Goal: Find specific page/section: Find specific page/section

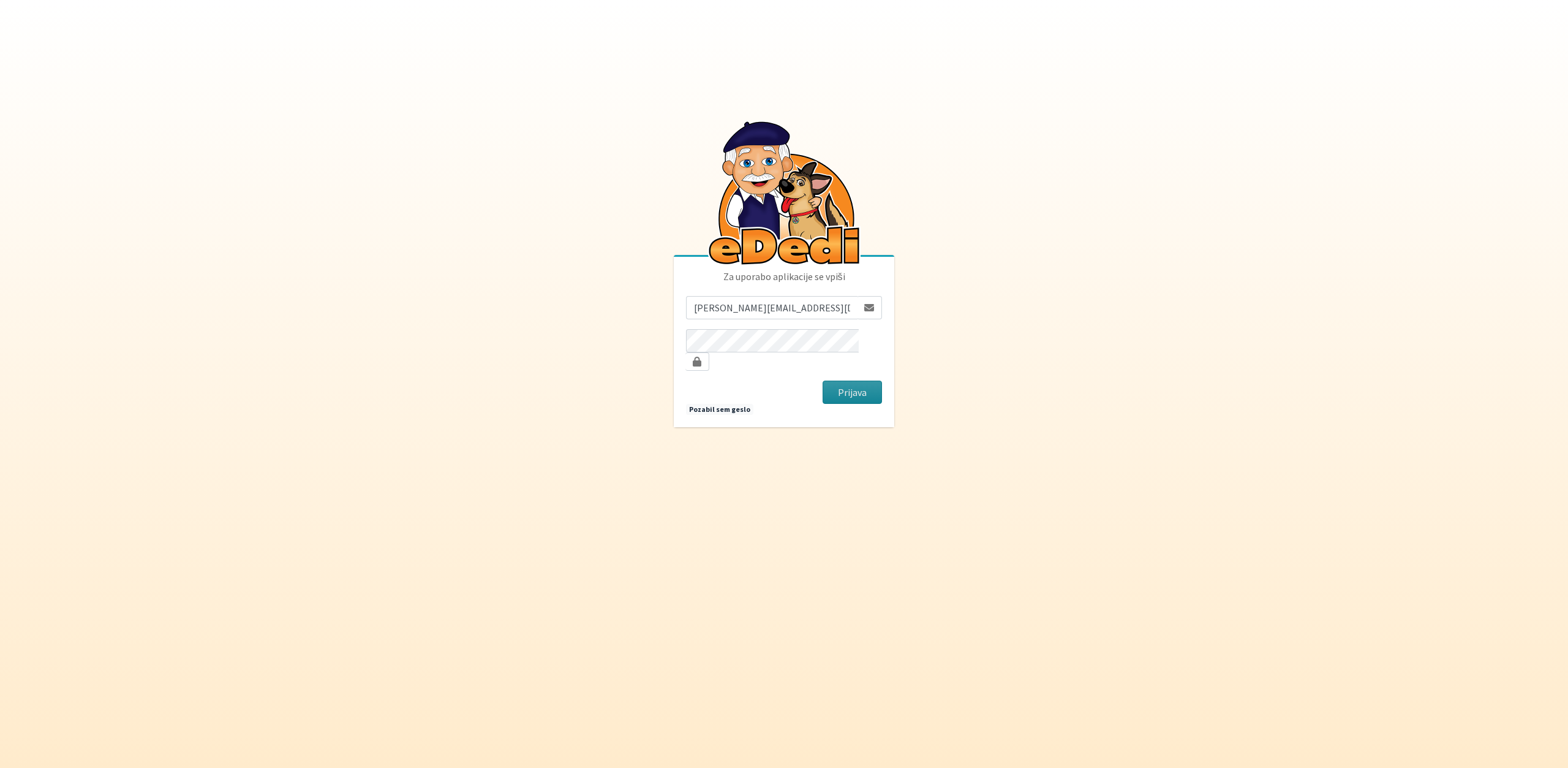
click at [835, 384] on button "Prijava" at bounding box center [852, 392] width 59 height 23
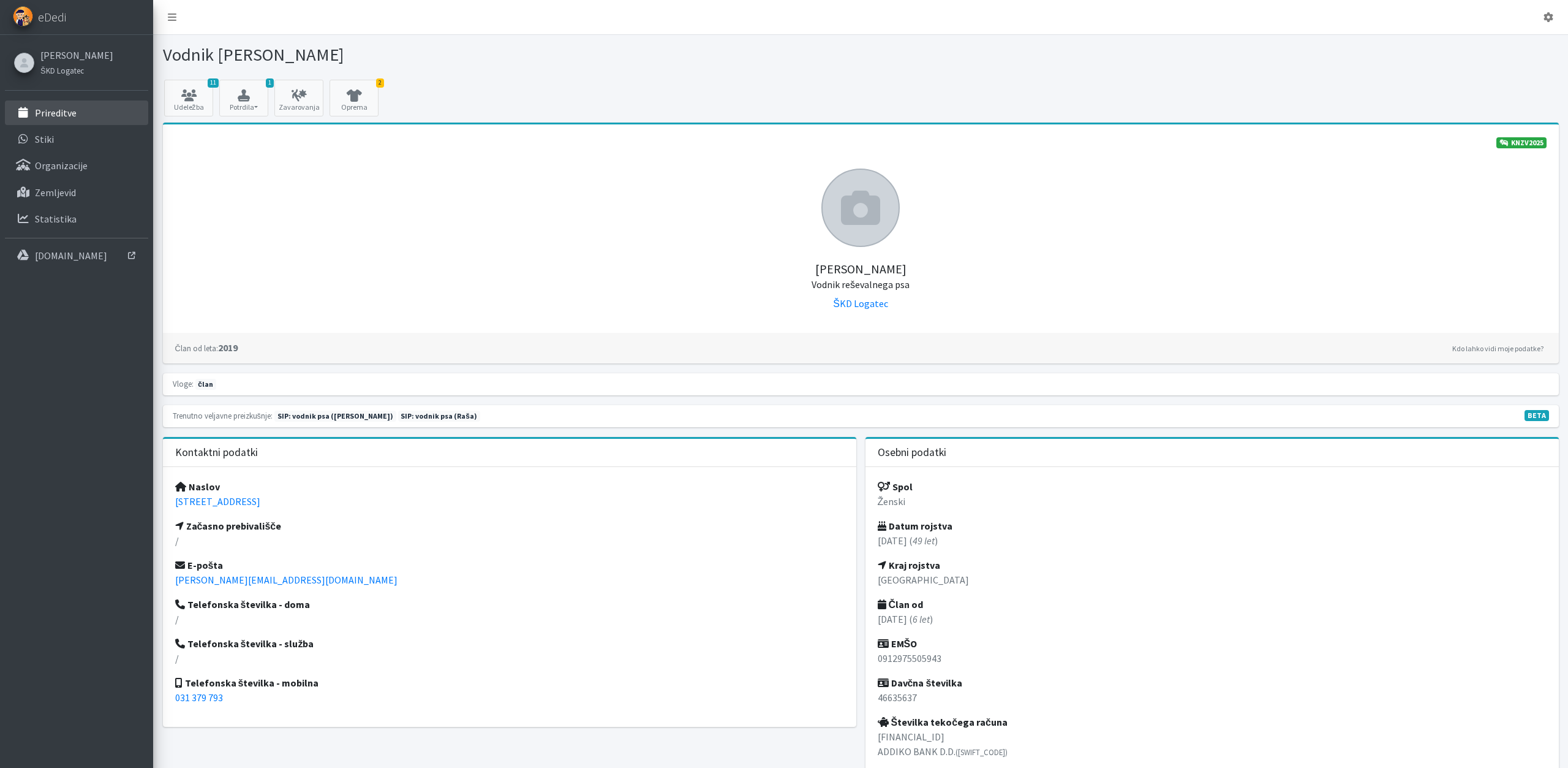
click at [56, 111] on p "Prireditve" at bounding box center [56, 113] width 42 height 12
click at [356, 90] on icon at bounding box center [354, 96] width 42 height 12
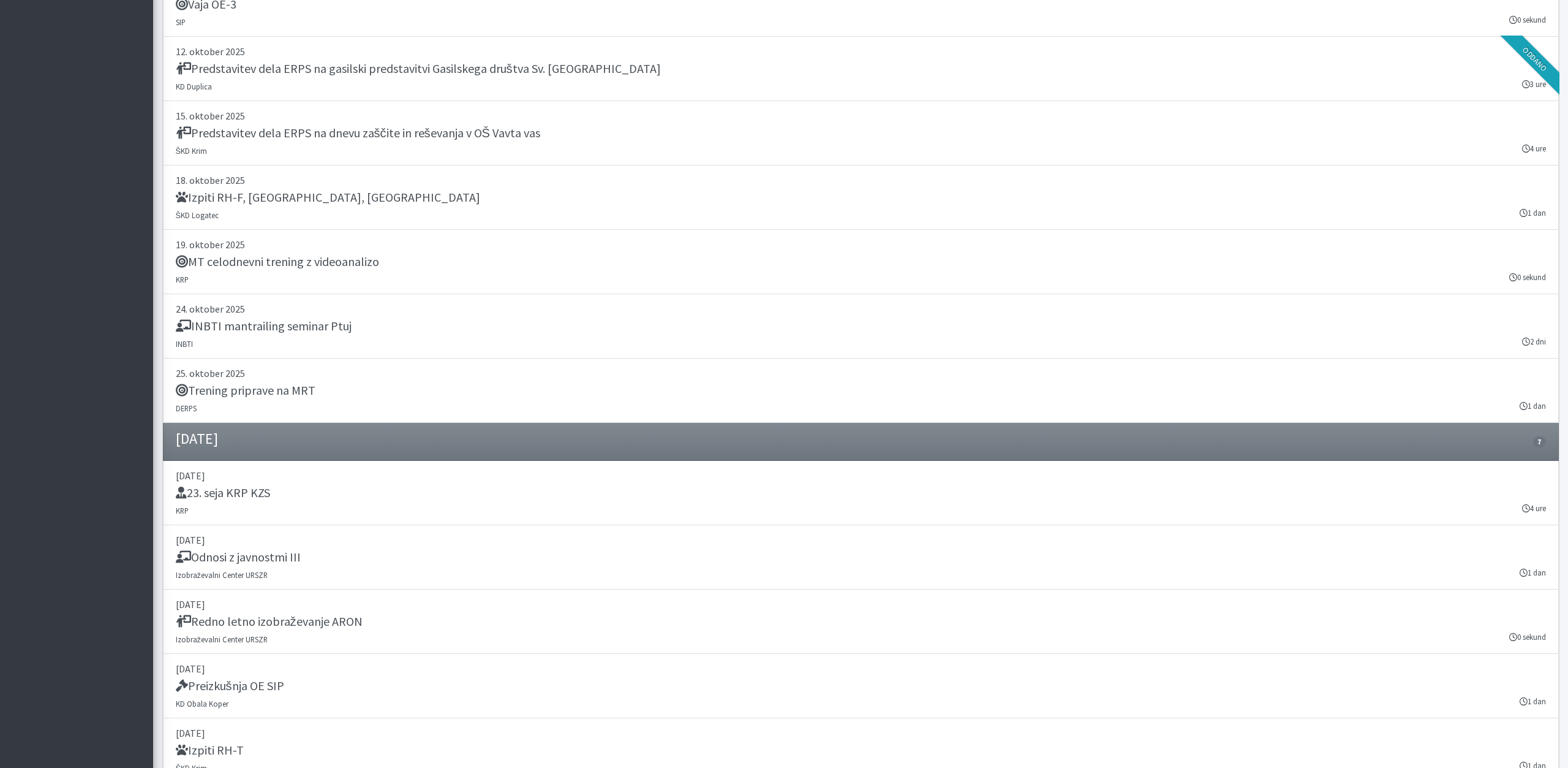
scroll to position [3314, 0]
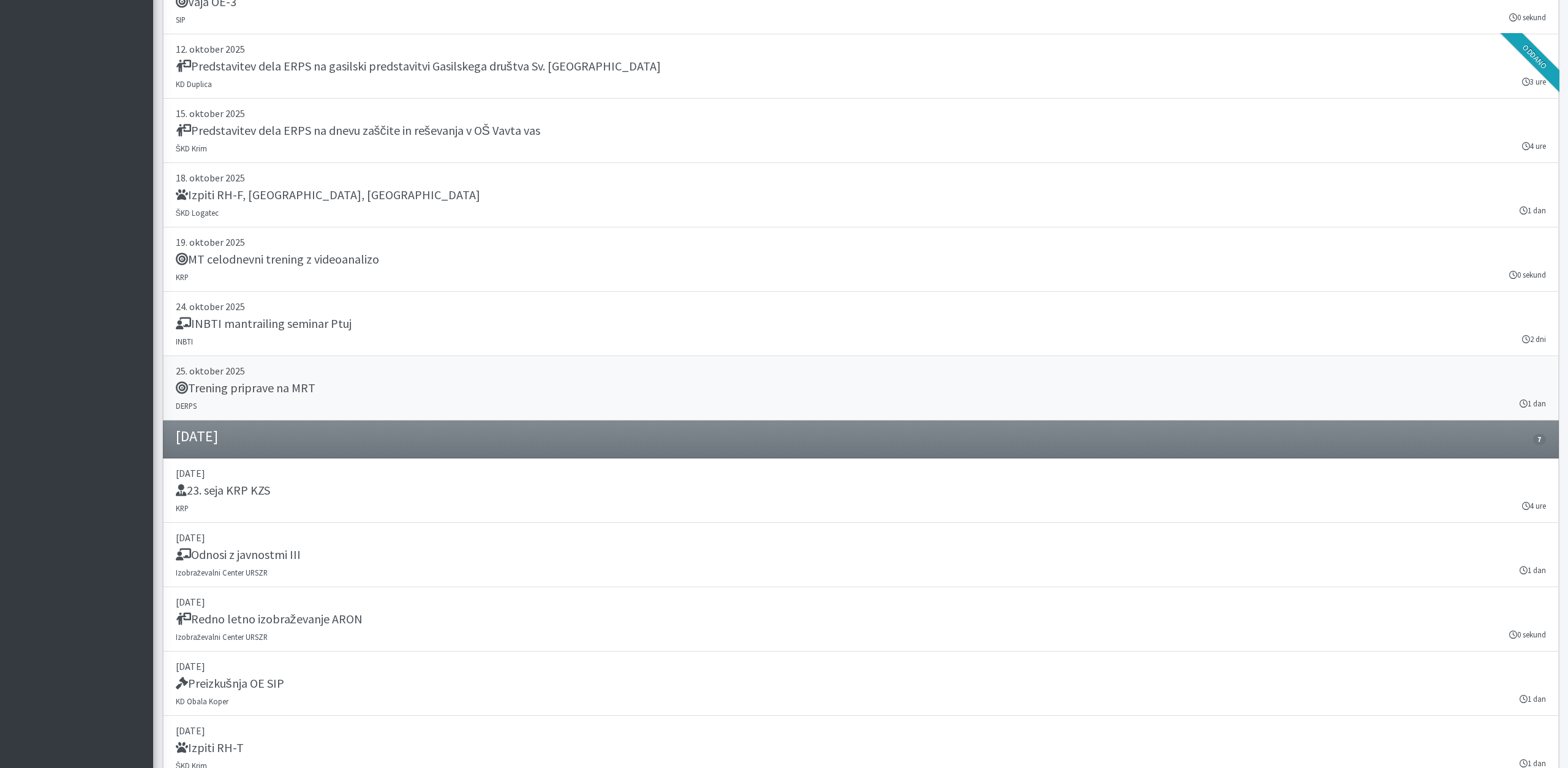
click at [183, 382] on icon at bounding box center [182, 388] width 12 height 12
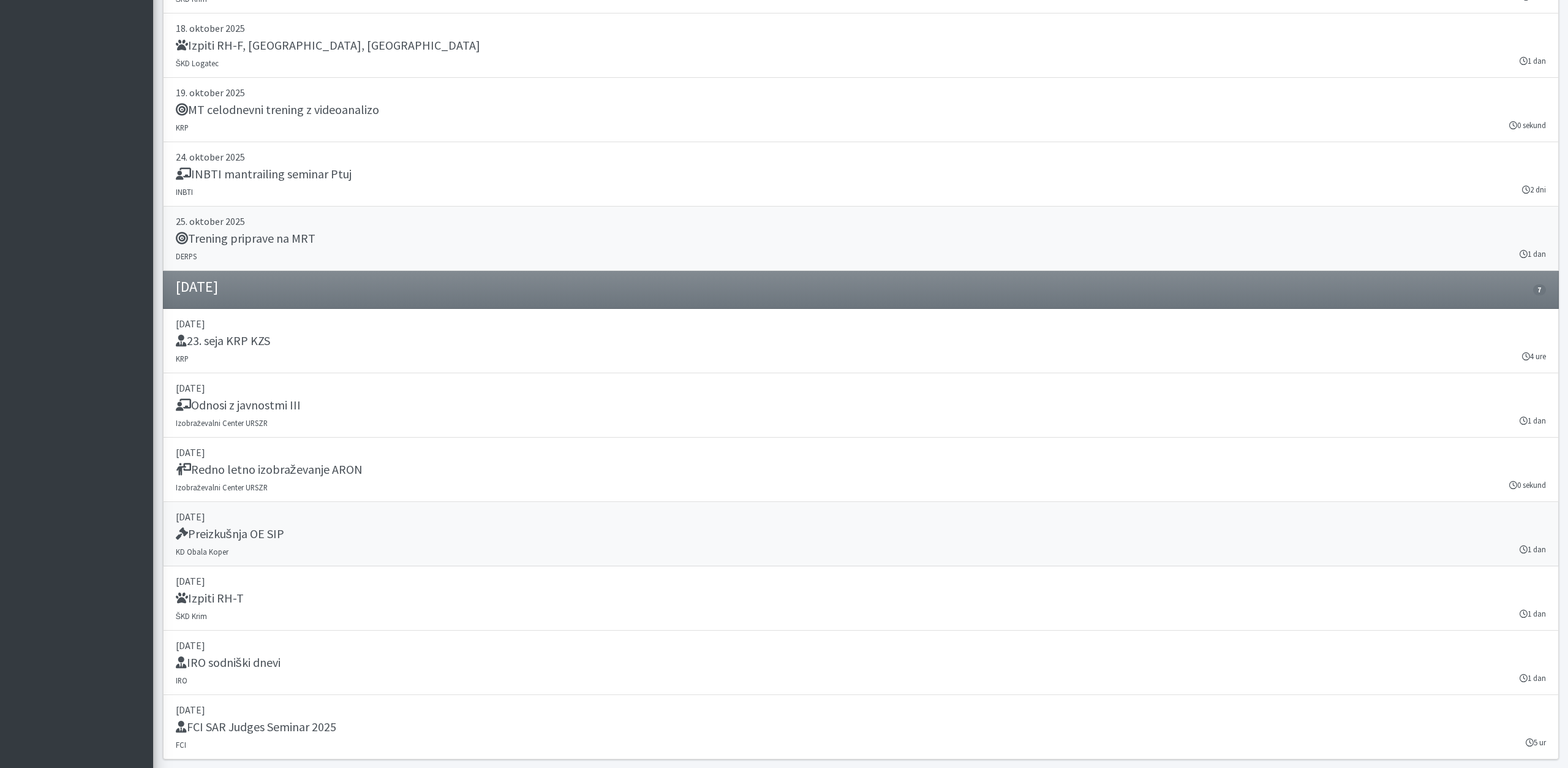
scroll to position [3485, 0]
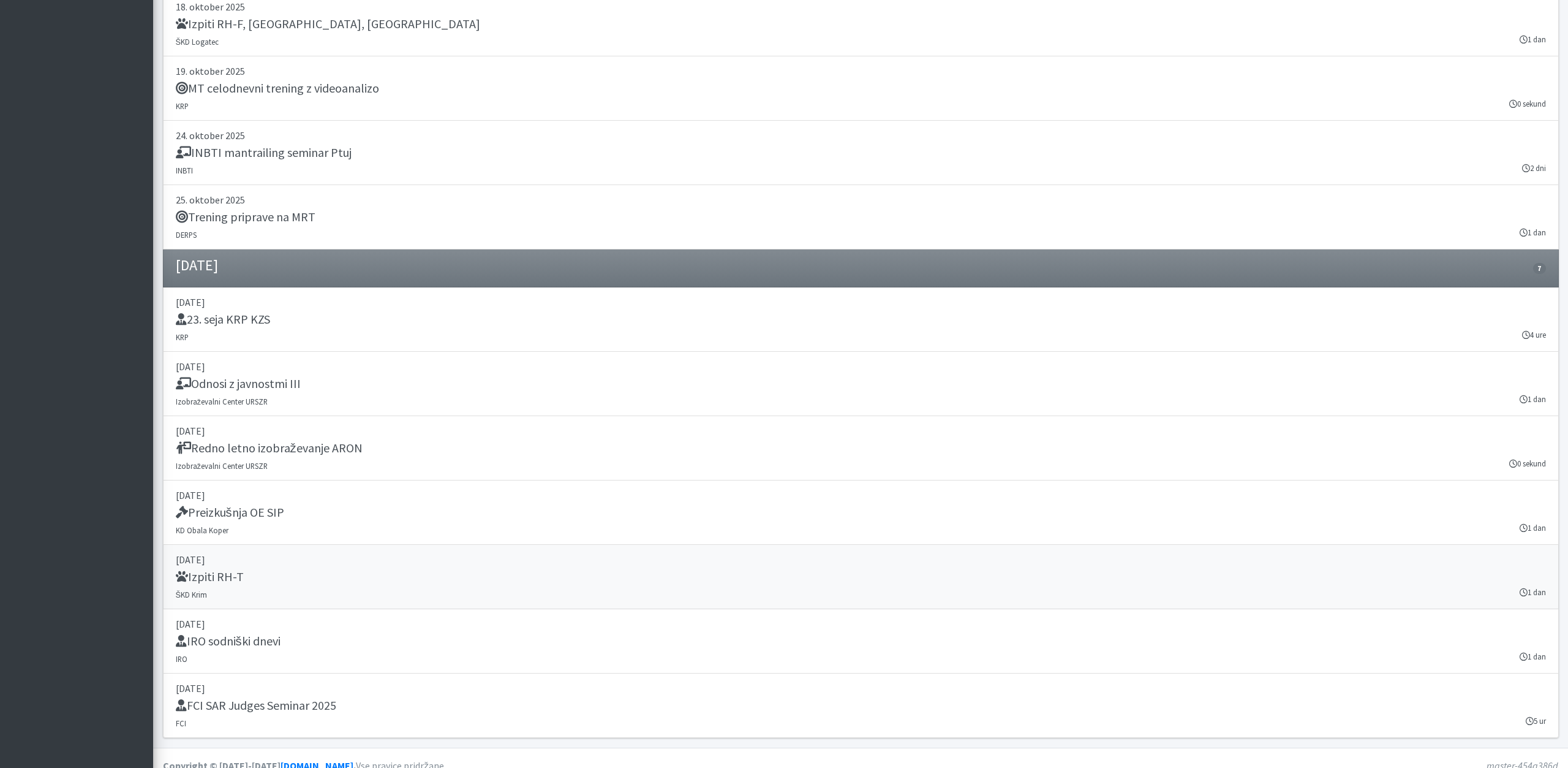
click at [204, 570] on h5 "Izpiti RH-T" at bounding box center [210, 577] width 68 height 15
